Goal: Find specific page/section: Find specific page/section

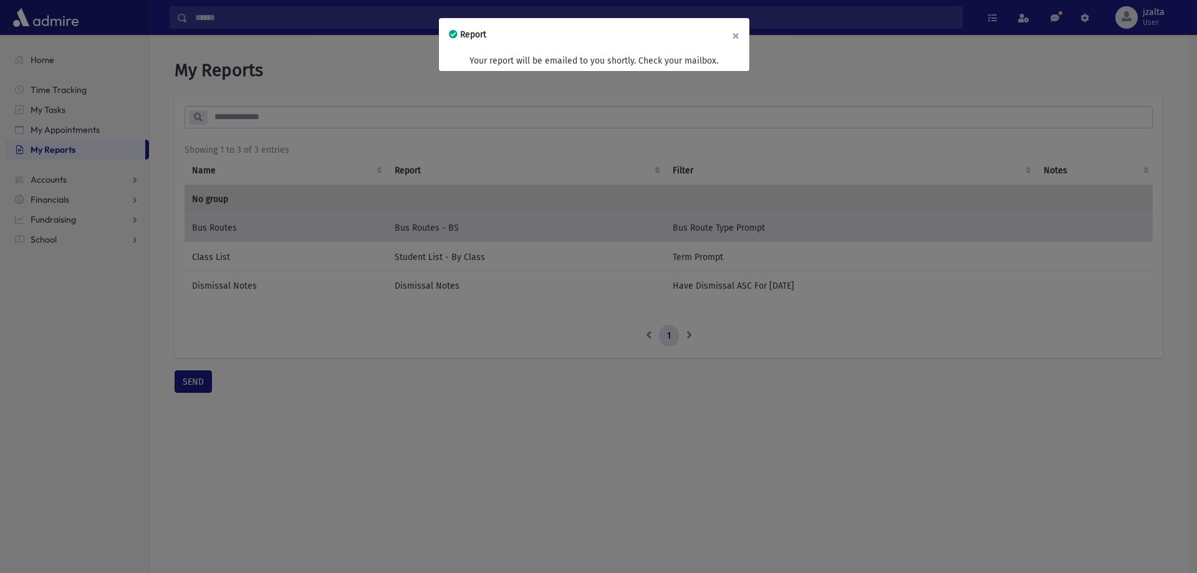
click at [740, 32] on button "×" at bounding box center [735, 35] width 27 height 35
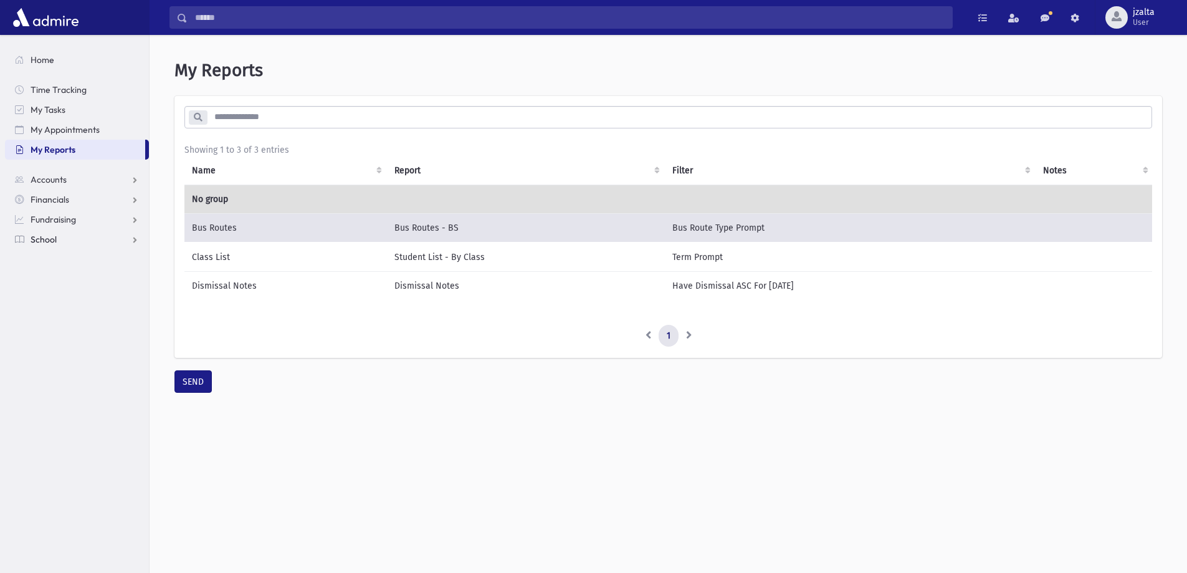
click at [64, 235] on link "School" at bounding box center [77, 239] width 144 height 20
click at [44, 256] on span "Students" at bounding box center [54, 259] width 34 height 11
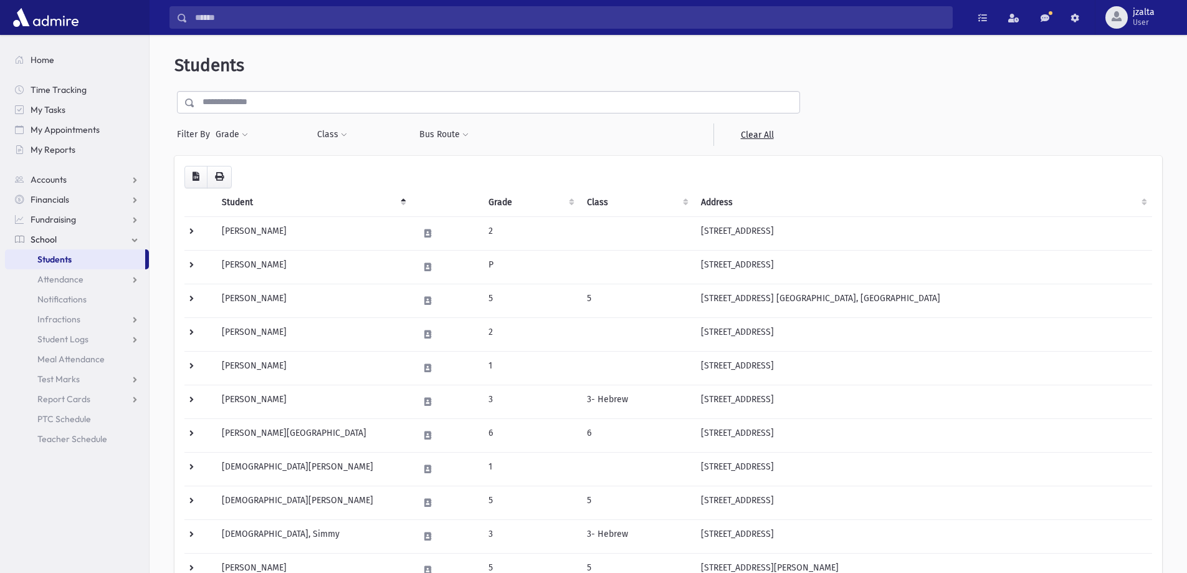
click at [227, 105] on input "text" at bounding box center [497, 102] width 605 height 22
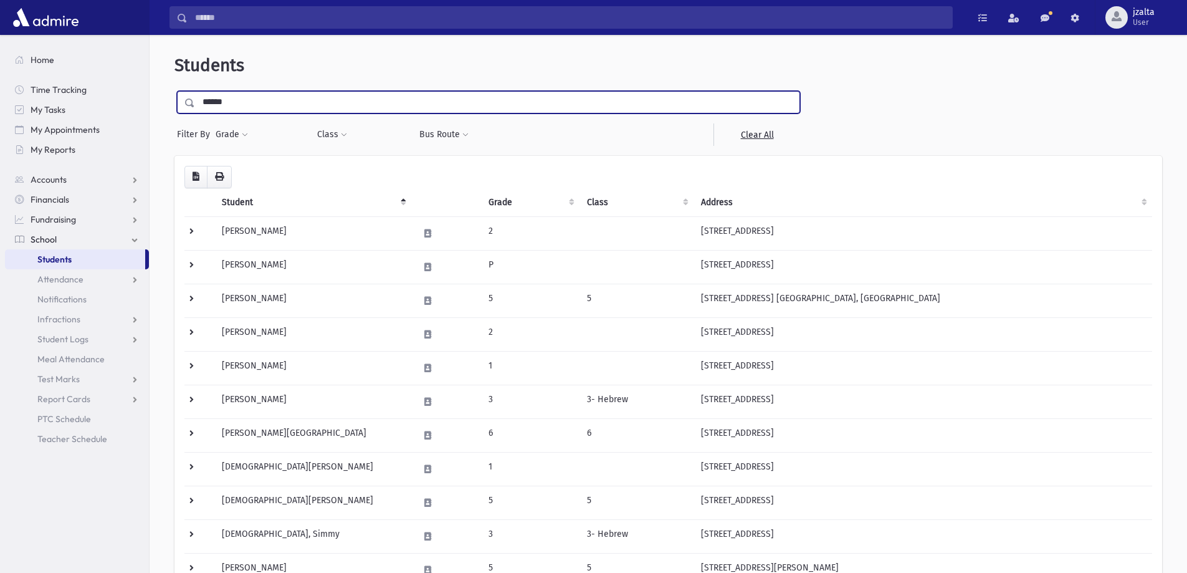
type input "******"
click at [175, 91] on input "submit" at bounding box center [192, 99] width 35 height 17
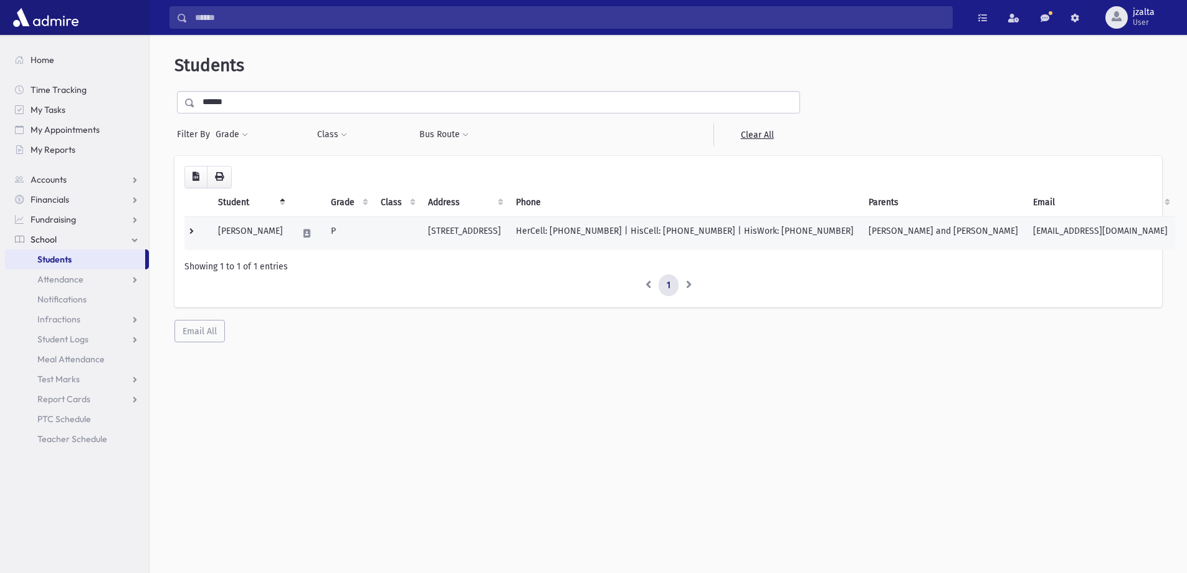
click at [388, 234] on td at bounding box center [396, 233] width 47 height 34
